Goal: Book appointment/travel/reservation

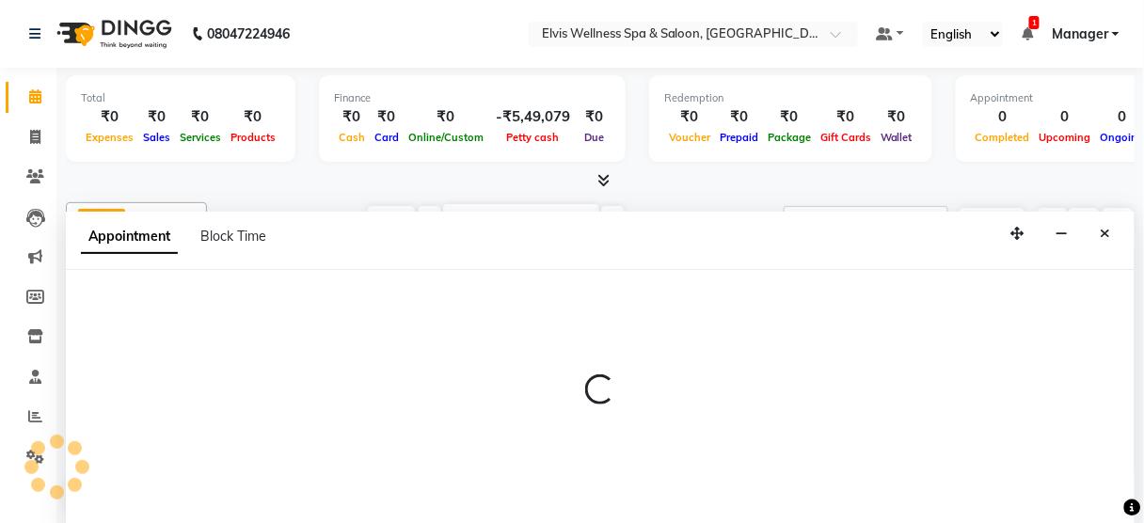
scroll to position [123, 0]
select select "89118"
select select "780"
select select "tentative"
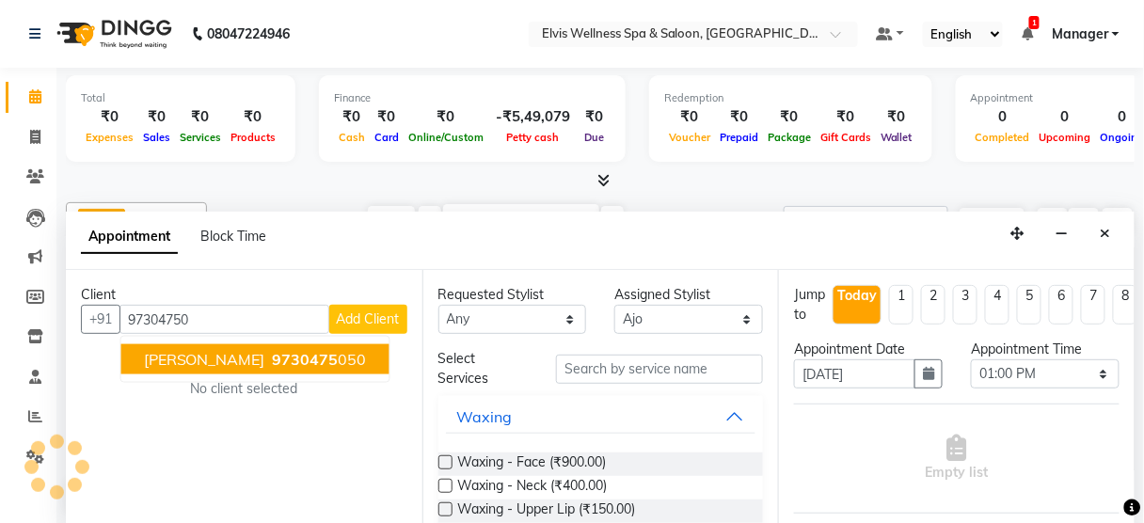
click at [297, 367] on button "[PERSON_NAME] 9730475 050" at bounding box center [255, 359] width 268 height 30
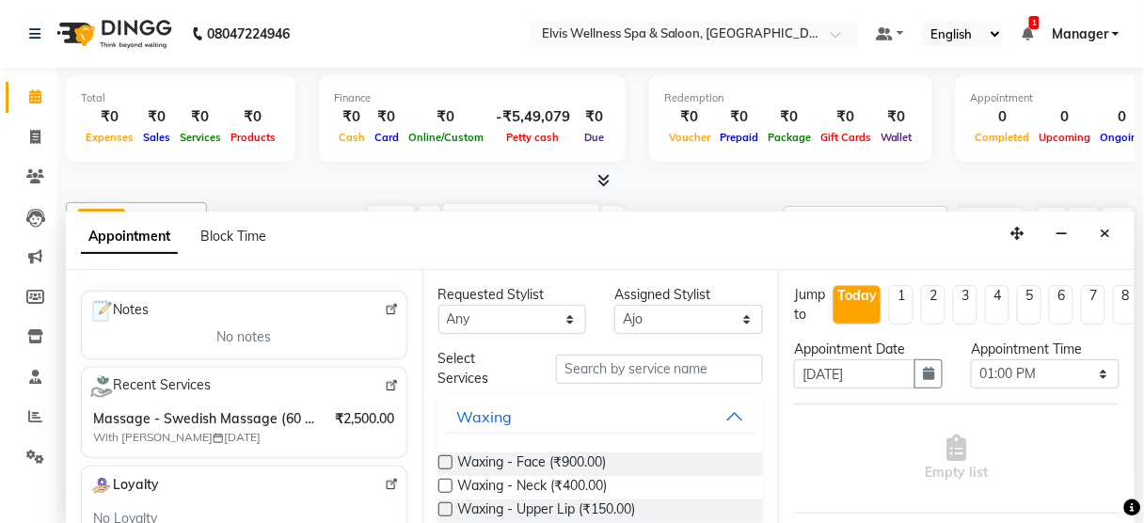
scroll to position [270, 0]
type input "9730475050"
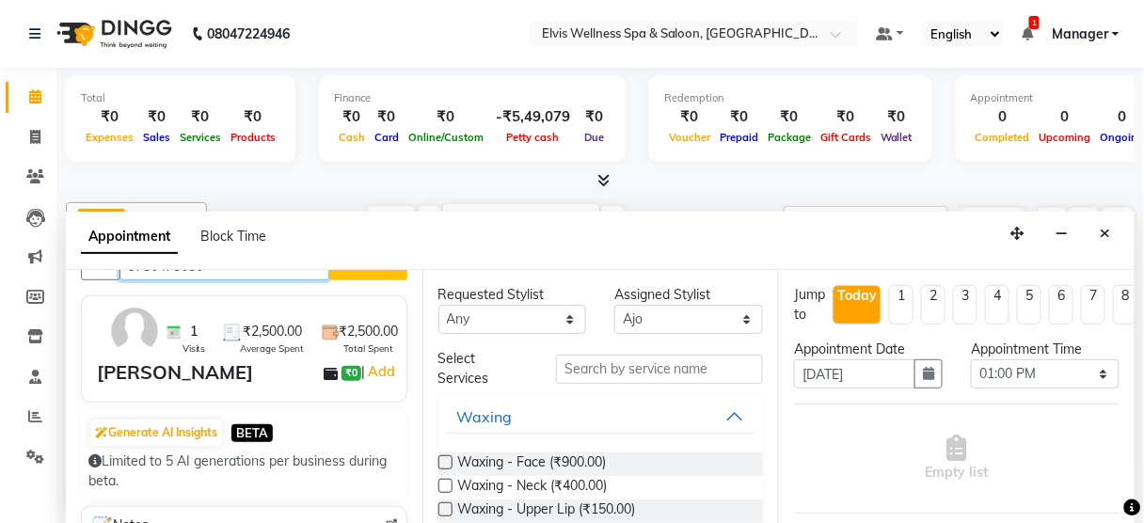
scroll to position [53, 0]
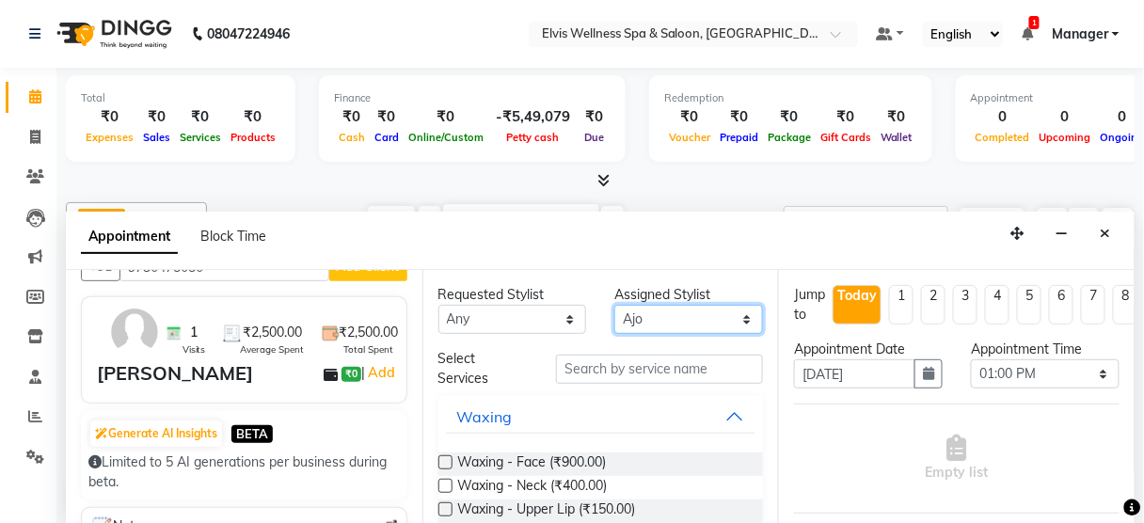
click at [674, 327] on select "Select [PERSON_NAME] [PERSON_NAME] among [PERSON_NAME] staff Bepeto [PERSON_NAM…" at bounding box center [688, 319] width 149 height 29
select select "46426"
click at [614, 305] on select "Select [PERSON_NAME] [PERSON_NAME] among [PERSON_NAME] staff Bepeto [PERSON_NAM…" at bounding box center [688, 319] width 149 height 29
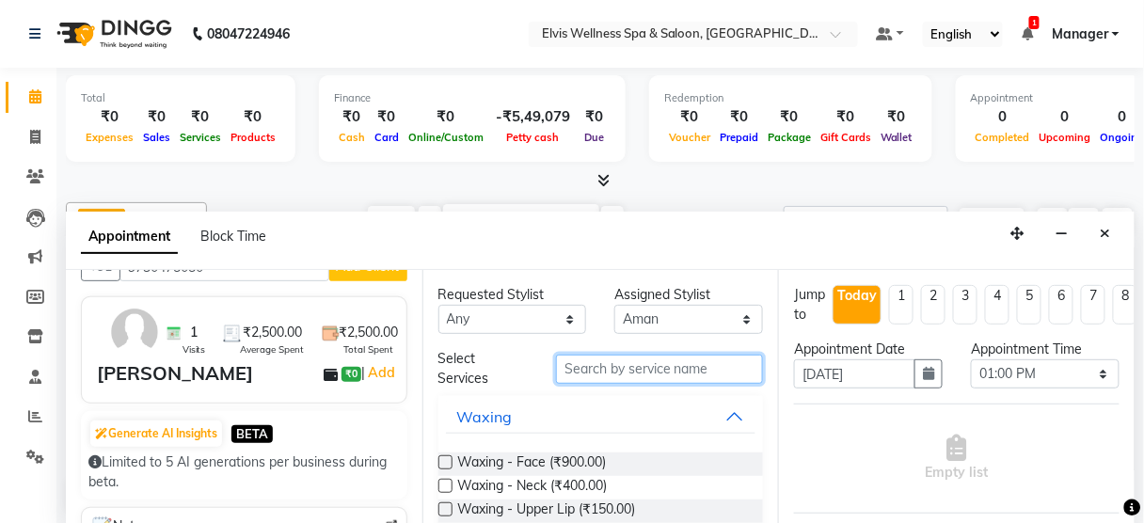
click at [643, 361] on input "text" at bounding box center [659, 369] width 207 height 29
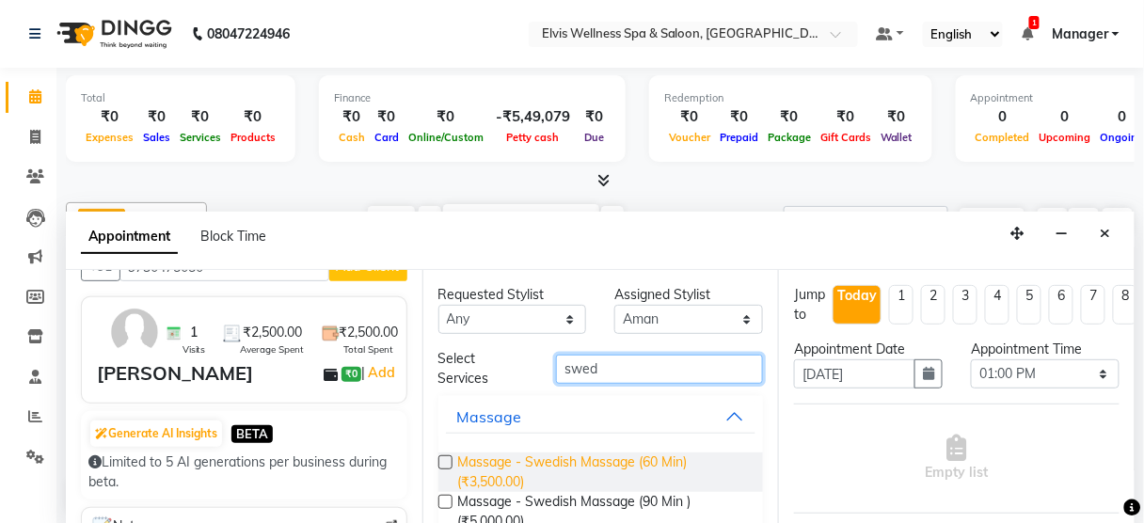
type input "swed"
click at [610, 469] on span "Massage - Swedish Massage (60 Min) (₹3,500.00)" at bounding box center [603, 473] width 291 height 40
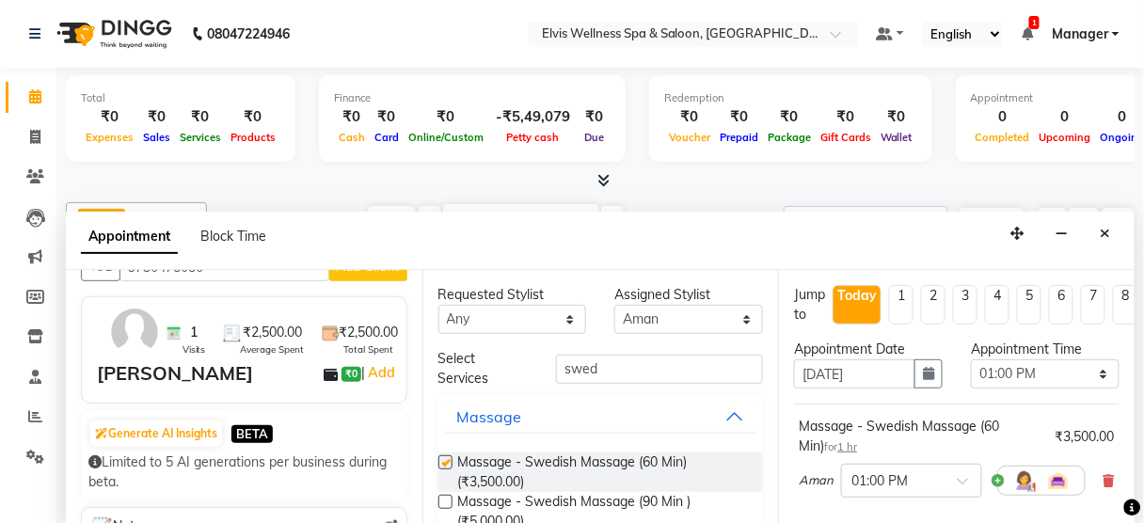
checkbox input "false"
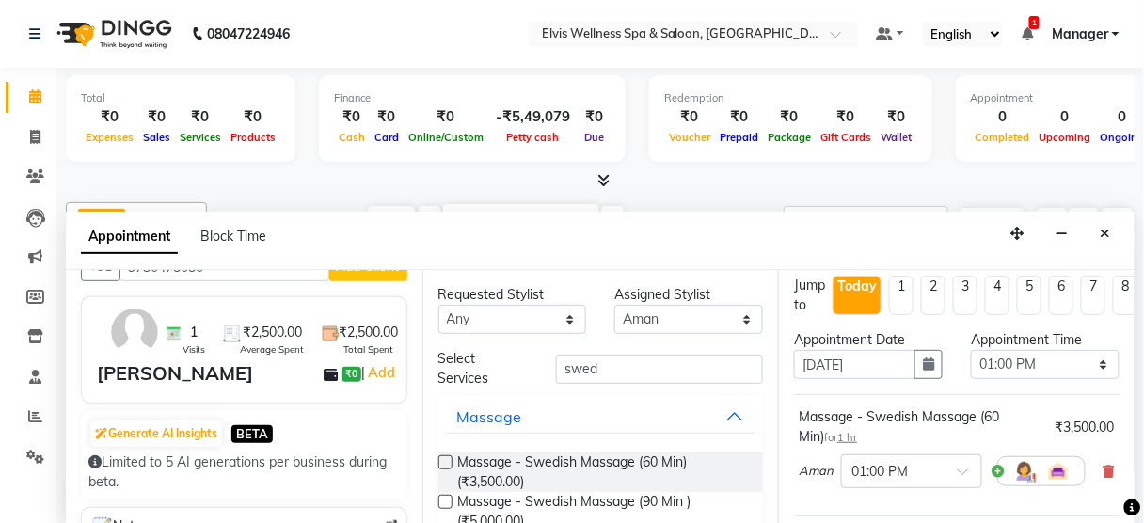
scroll to position [90, 0]
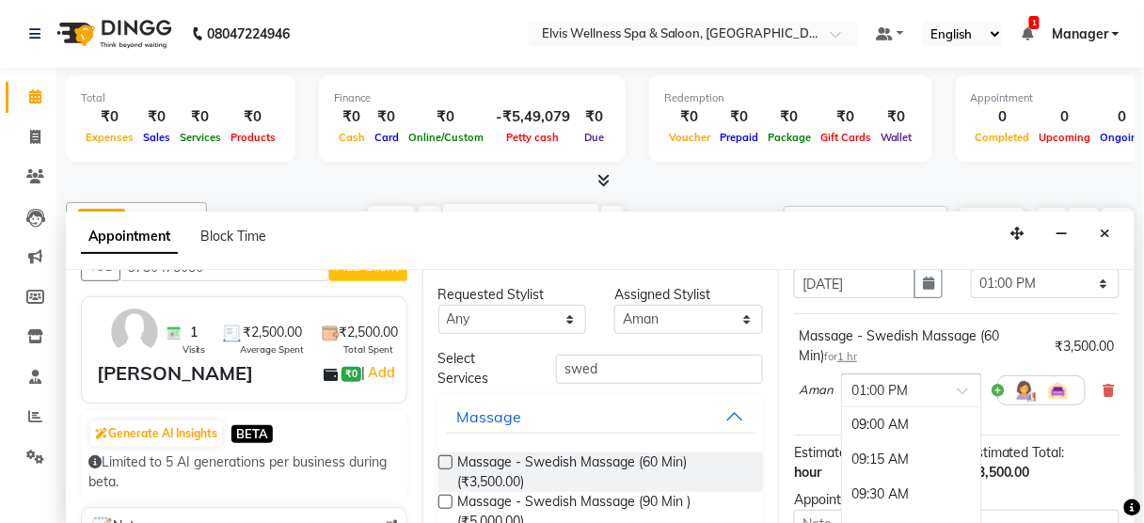
click at [966, 389] on span at bounding box center [970, 397] width 24 height 20
click at [888, 429] on div "12:00 PM" at bounding box center [911, 439] width 139 height 35
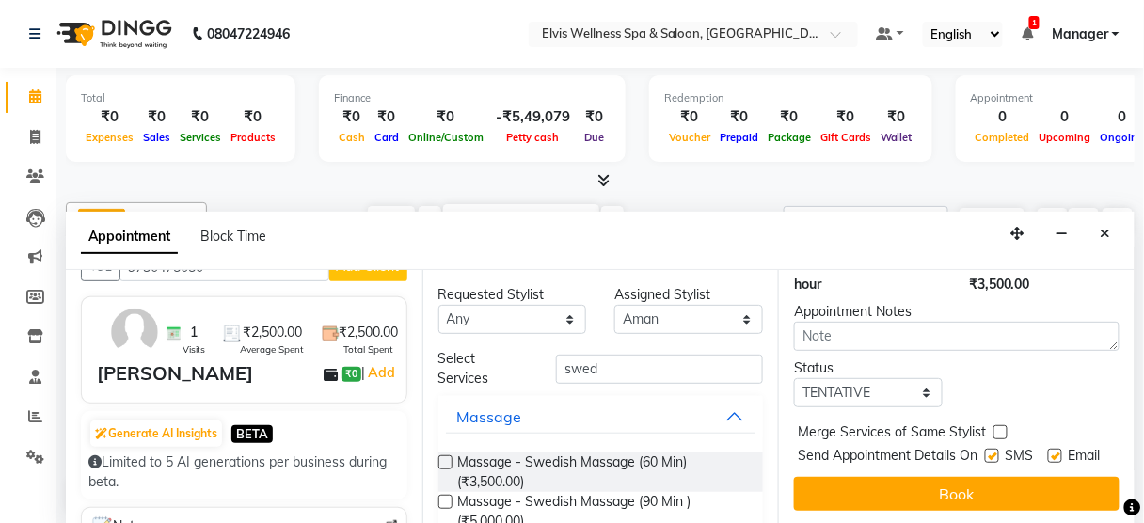
scroll to position [305, 0]
click at [977, 446] on div "Send Appointment Details On SMS Email" at bounding box center [959, 458] width 322 height 24
click at [985, 449] on label at bounding box center [992, 456] width 14 height 14
click at [985, 452] on input "checkbox" at bounding box center [991, 458] width 12 height 12
checkbox input "false"
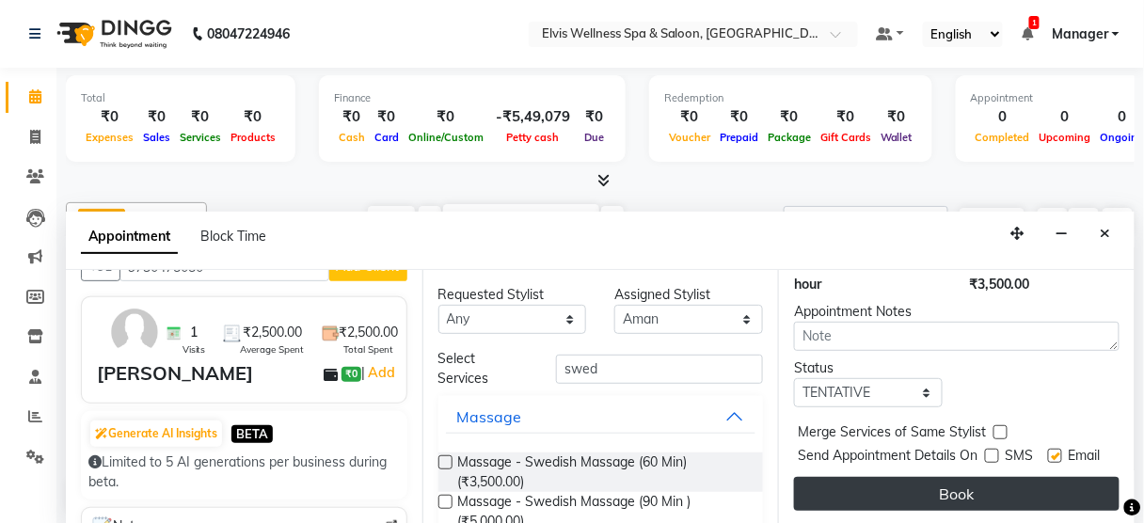
click at [971, 485] on button "Book" at bounding box center [957, 494] width 326 height 34
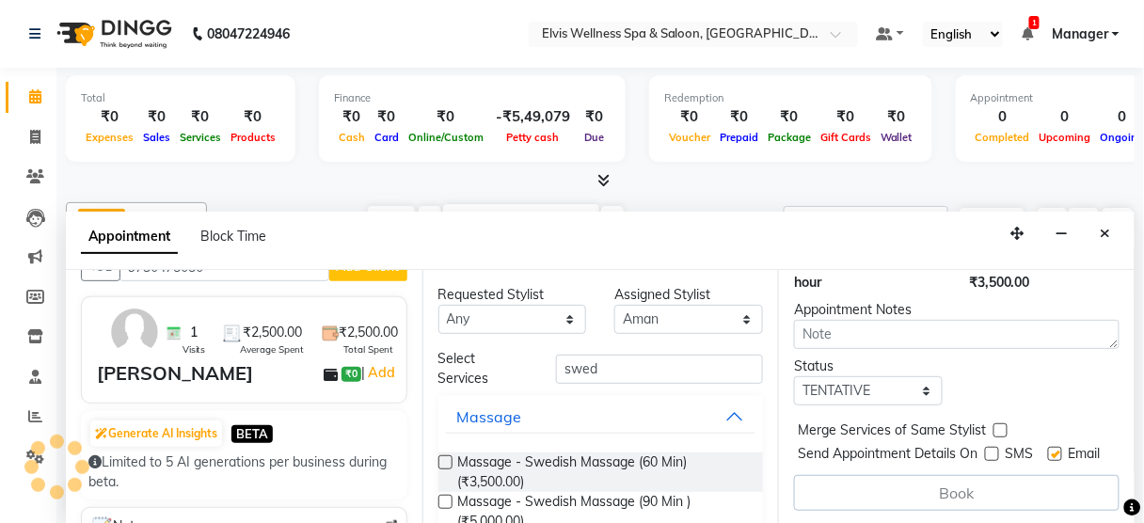
scroll to position [0, 0]
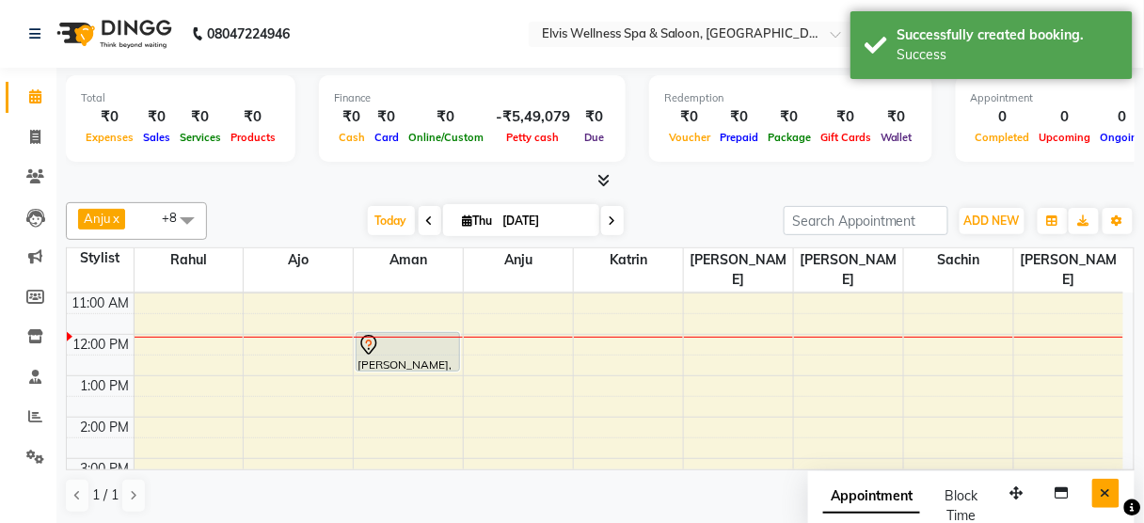
click at [1120, 483] on button "Close" at bounding box center [1105, 493] width 27 height 29
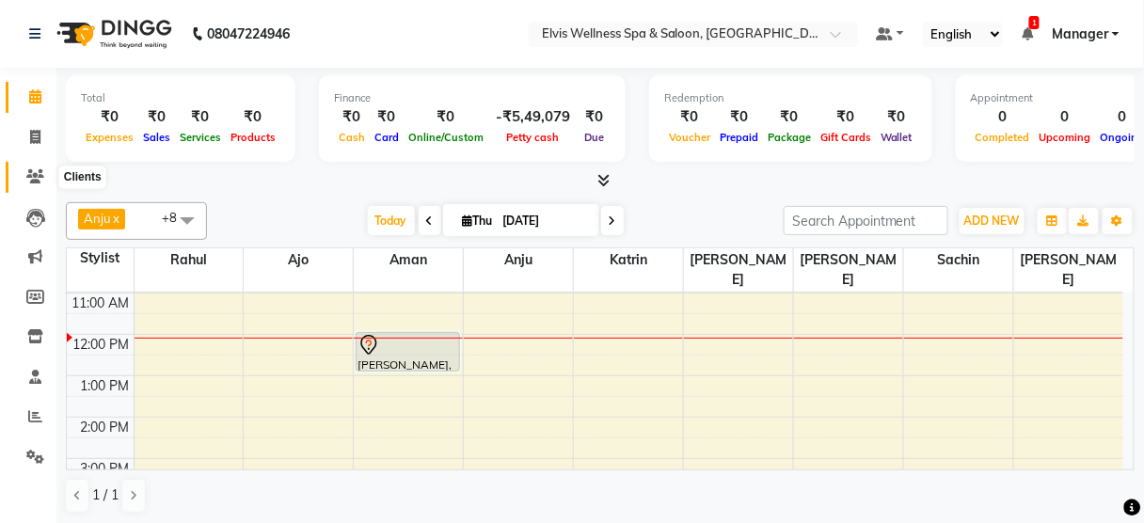
click at [38, 177] on icon at bounding box center [35, 176] width 18 height 14
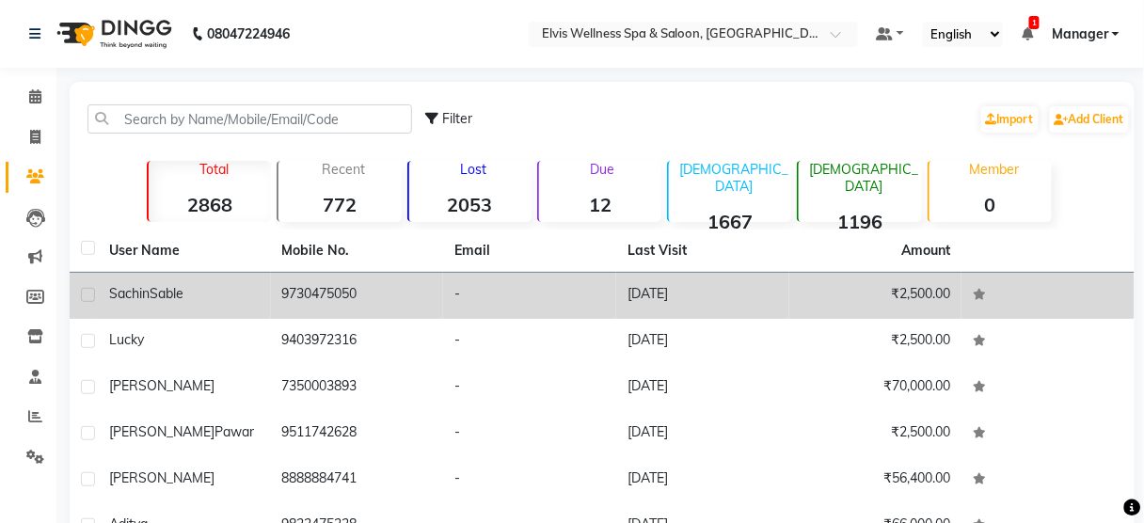
click at [494, 295] on td "-" at bounding box center [529, 296] width 173 height 46
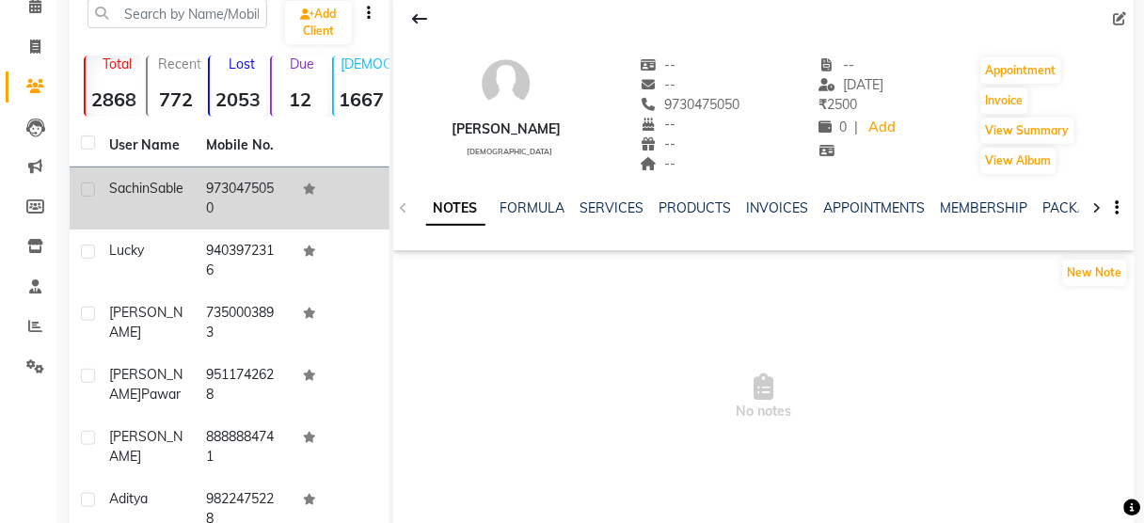
scroll to position [93, 0]
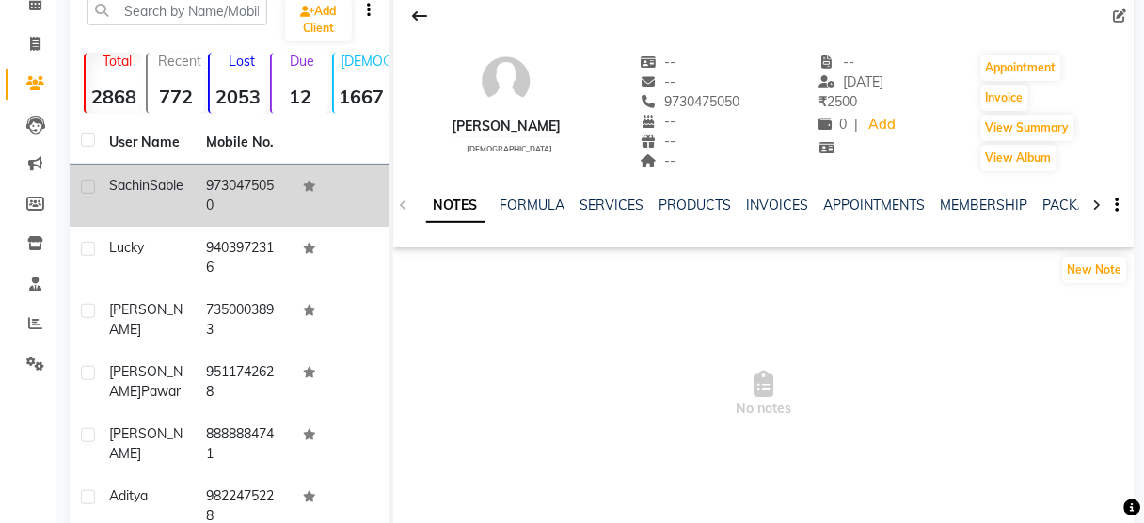
click at [585, 214] on div "SERVICES" at bounding box center [612, 206] width 64 height 20
click at [597, 205] on link "SERVICES" at bounding box center [612, 205] width 64 height 17
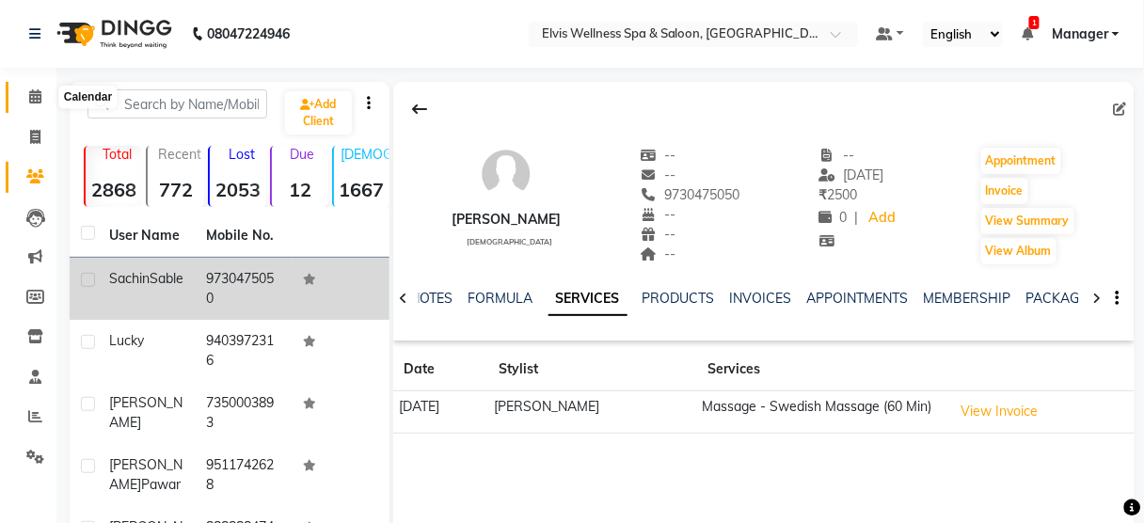
click at [41, 97] on span at bounding box center [35, 98] width 33 height 22
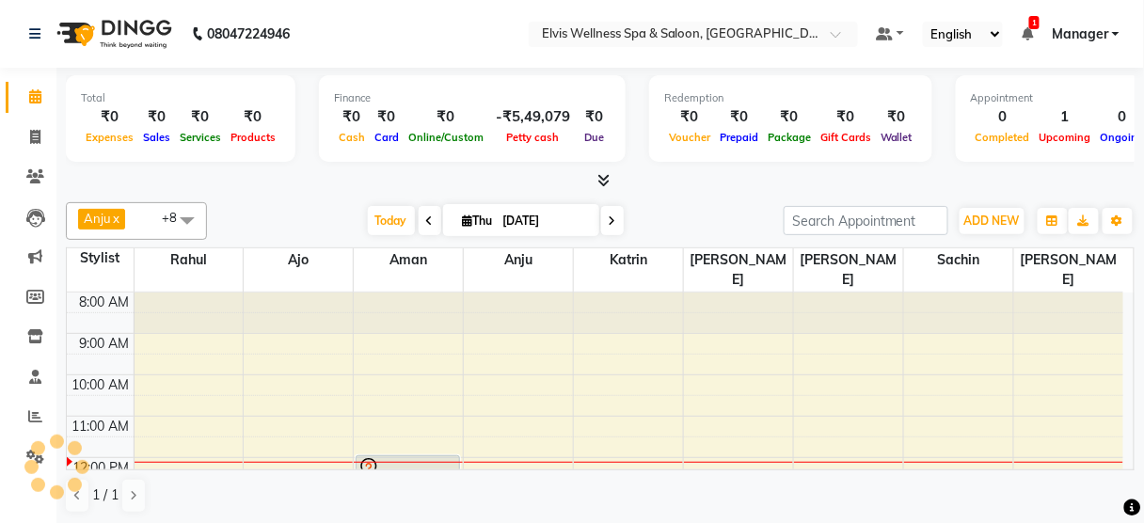
scroll to position [121, 0]
